Goal: Task Accomplishment & Management: Use online tool/utility

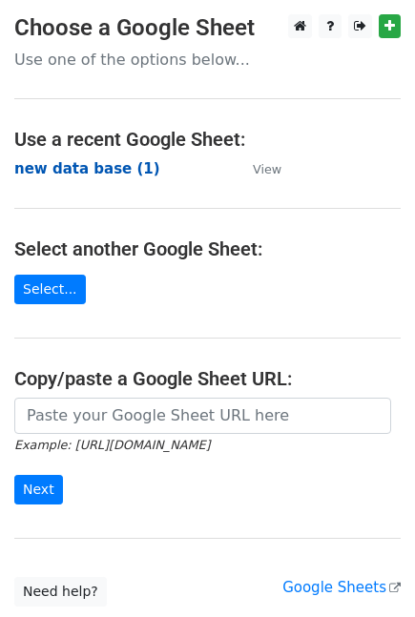
click at [115, 175] on strong "new data base (1)" at bounding box center [87, 168] width 146 height 17
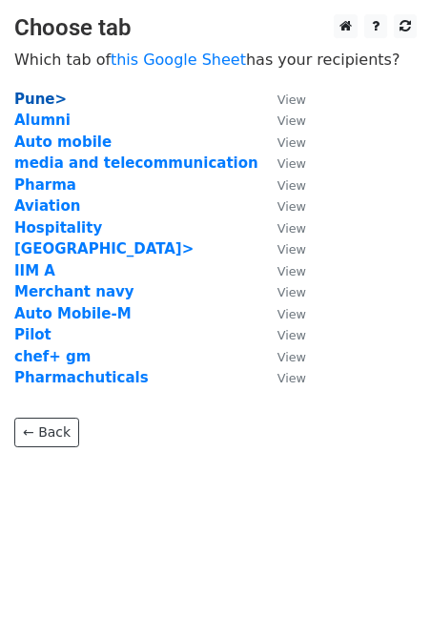
click at [51, 98] on strong "Pune>" at bounding box center [40, 99] width 52 height 17
